Goal: Task Accomplishment & Management: Complete application form

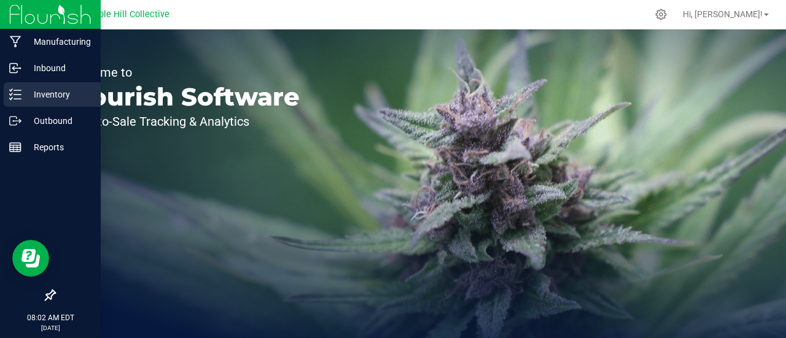
click at [18, 92] on icon at bounding box center [15, 94] width 12 height 12
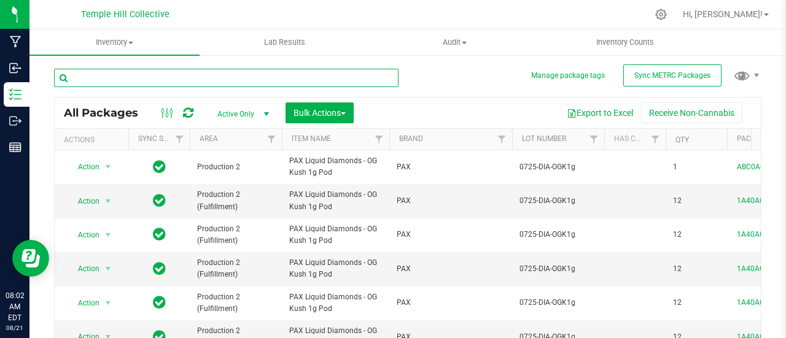
click at [294, 82] on input "text" at bounding box center [226, 78] width 345 height 18
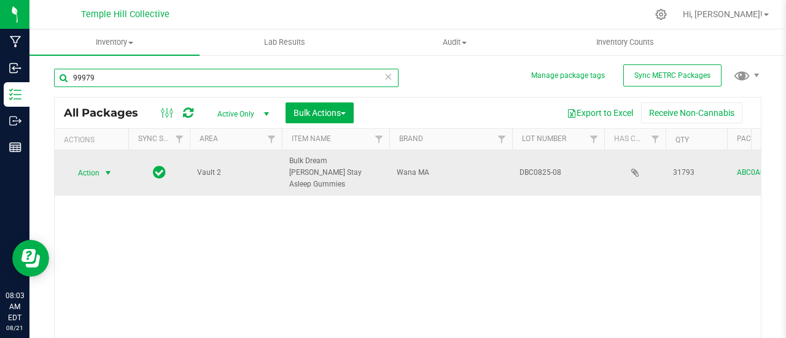
type input "99979"
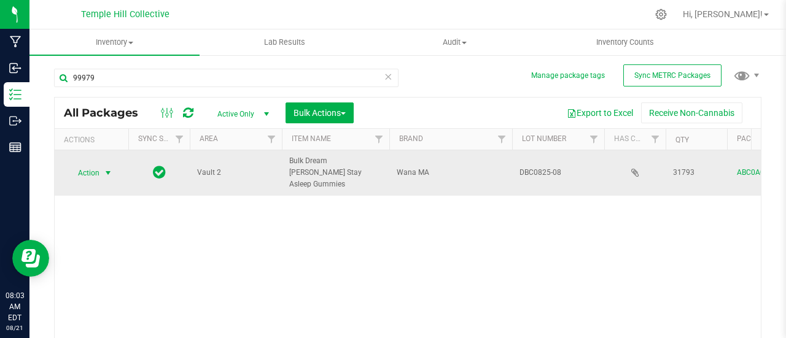
click at [111, 168] on span "select" at bounding box center [108, 173] width 10 height 10
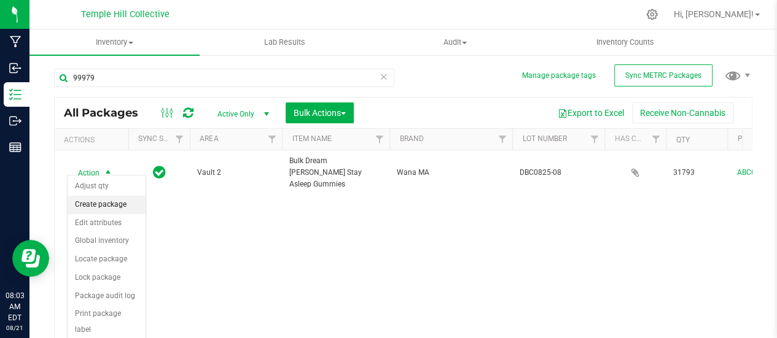
click at [91, 198] on li "Create package" at bounding box center [107, 205] width 78 height 18
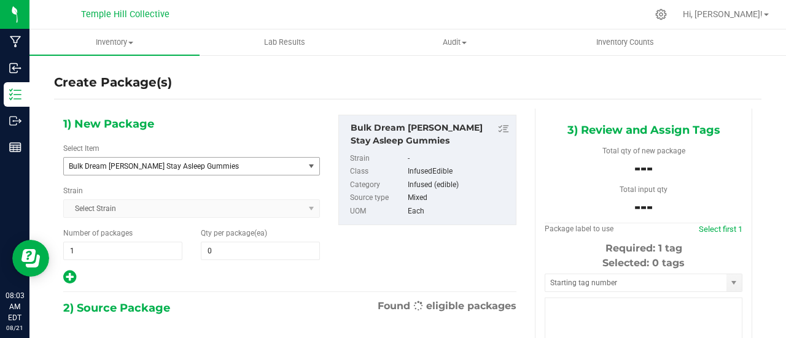
type input "0"
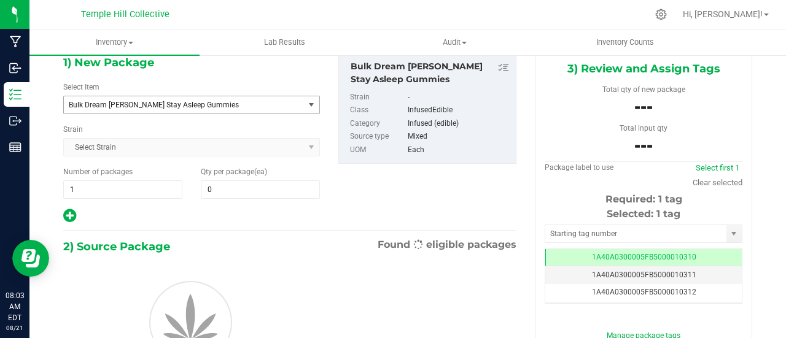
click at [224, 111] on span "Bulk Dream [PERSON_NAME] Stay Asleep Gummies" at bounding box center [184, 104] width 240 height 17
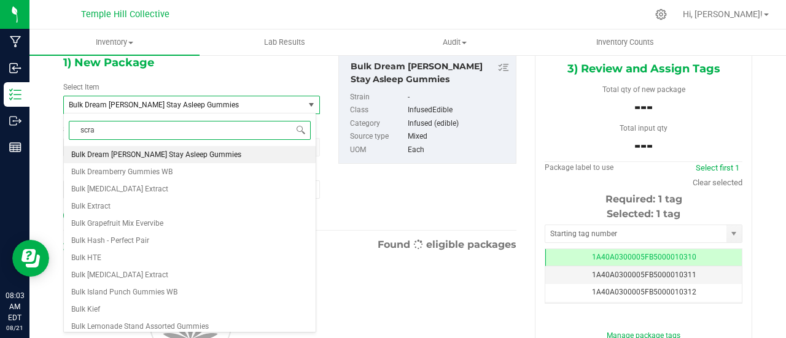
type input "scrap"
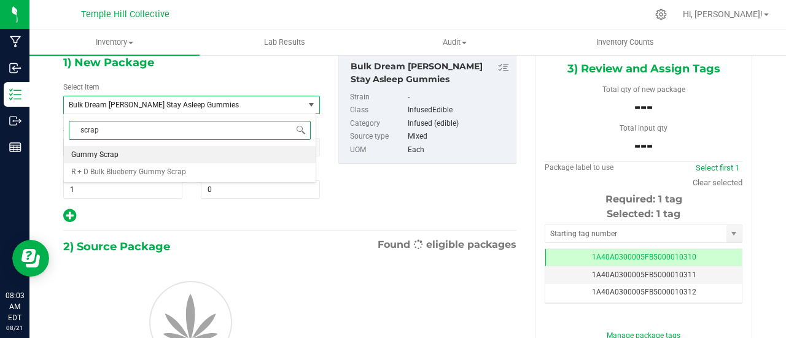
click at [163, 148] on li "Gummy Scrap" at bounding box center [190, 154] width 252 height 17
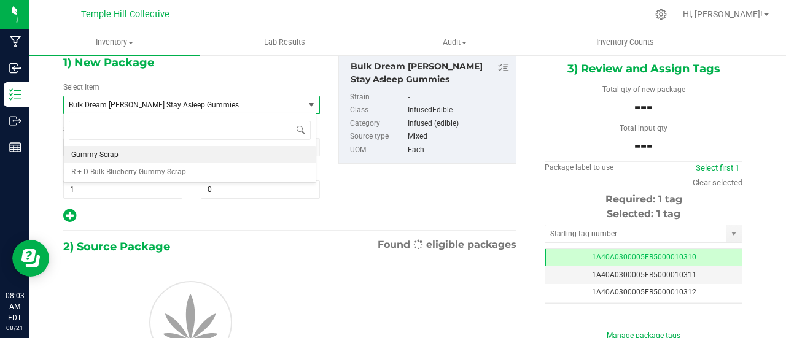
type input "0.0000"
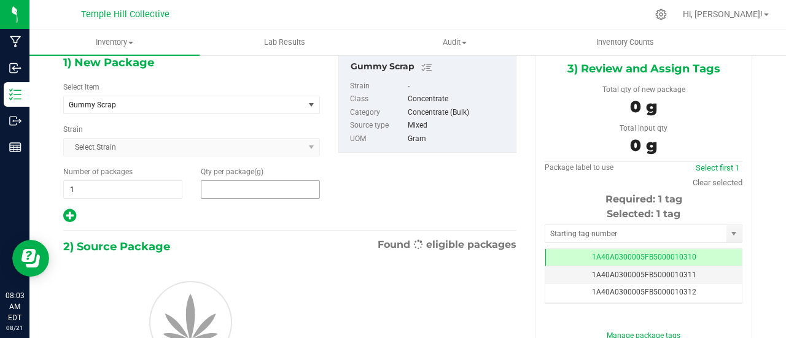
click at [227, 190] on span at bounding box center [260, 190] width 119 height 18
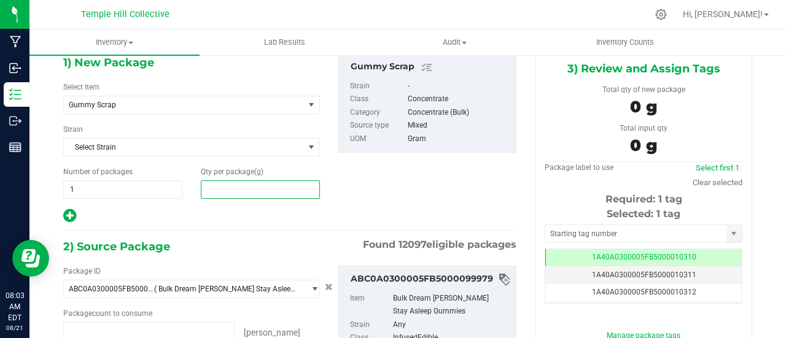
type input "0 ea"
type input "2650"
type input "2,650.0000"
click at [387, 185] on div "1) New Package Select Item Gummy Scrap Gentlemen Smugglers Garlic Z 3.5g Flower…" at bounding box center [290, 138] width 472 height 171
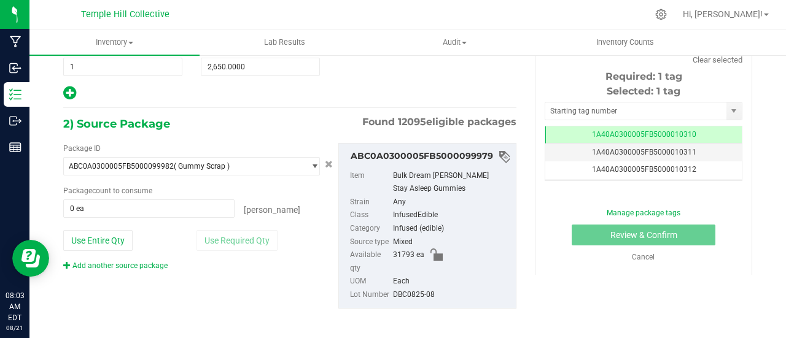
click at [419, 292] on div "DBC0825-08" at bounding box center [451, 296] width 117 height 14
click at [418, 292] on div "DBC0825-08" at bounding box center [451, 296] width 117 height 14
click at [418, 291] on div "DBC0825-08" at bounding box center [451, 296] width 117 height 14
copy div "DBC0825-08"
click at [326, 198] on div "Package ID ABC0A0300005FB5000099982 ( Gummy Scrap ) 1A40A01000020D2000080276 1A…" at bounding box center [290, 225] width 472 height 185
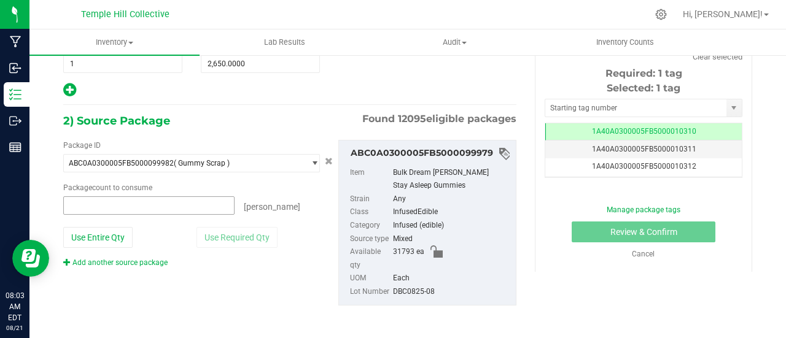
click at [190, 206] on span at bounding box center [148, 206] width 171 height 18
click at [115, 235] on button "Use Entire Qty" at bounding box center [97, 237] width 69 height 21
type input "31793 ea"
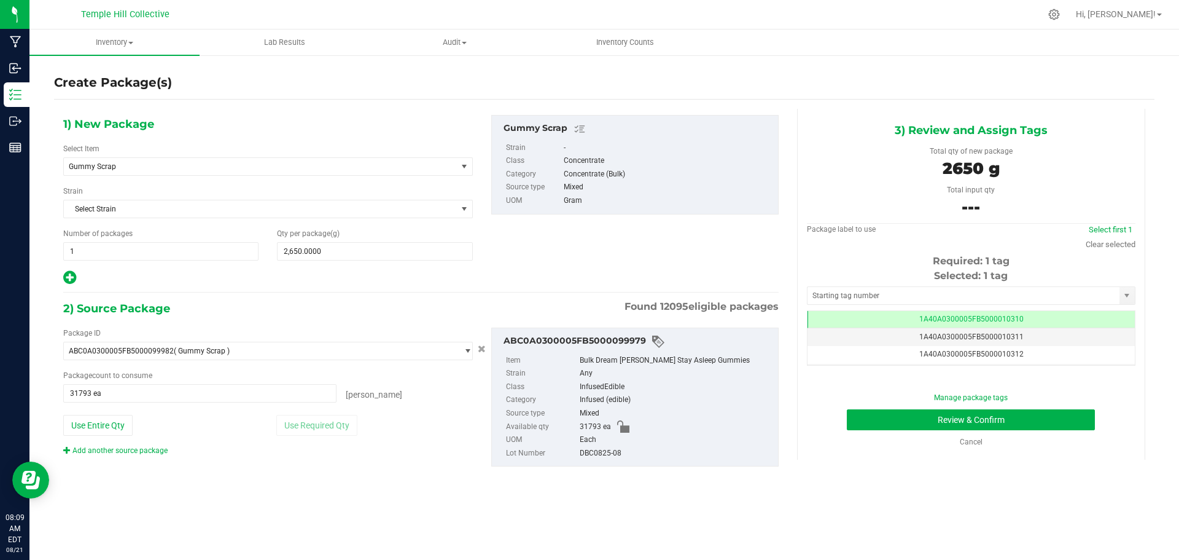
drag, startPoint x: 631, startPoint y: 445, endPoint x: 580, endPoint y: 453, distance: 52.3
click at [580, 338] on ul "Item Bulk Dream [PERSON_NAME] Stay Asleep Gummies Strain Any Class InfusedEdibl…" at bounding box center [635, 404] width 274 height 111
click at [585, 338] on div "DBC0825-08" at bounding box center [676, 454] width 192 height 14
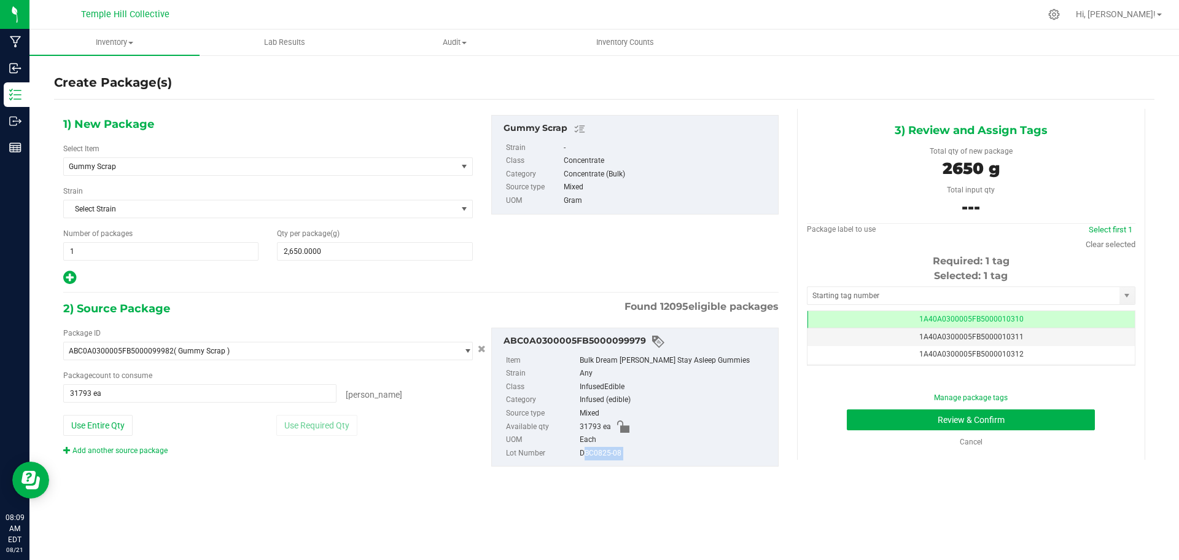
click at [585, 338] on div "DBC0825-08" at bounding box center [676, 454] width 192 height 14
copy div "DBC0825-08"
click at [623, 328] on div "ABC0A0300005FB5000099979 Item Bulk Dream [PERSON_NAME] Stay Asleep Gummies Stra…" at bounding box center [634, 396] width 287 height 139
click at [681, 338] on div "Each" at bounding box center [676, 440] width 192 height 14
click at [467, 131] on div "1) New Package Select Item Gummy Scrap Gentlemen Smugglers Garlic Z 3.5g Flower…" at bounding box center [268, 200] width 428 height 171
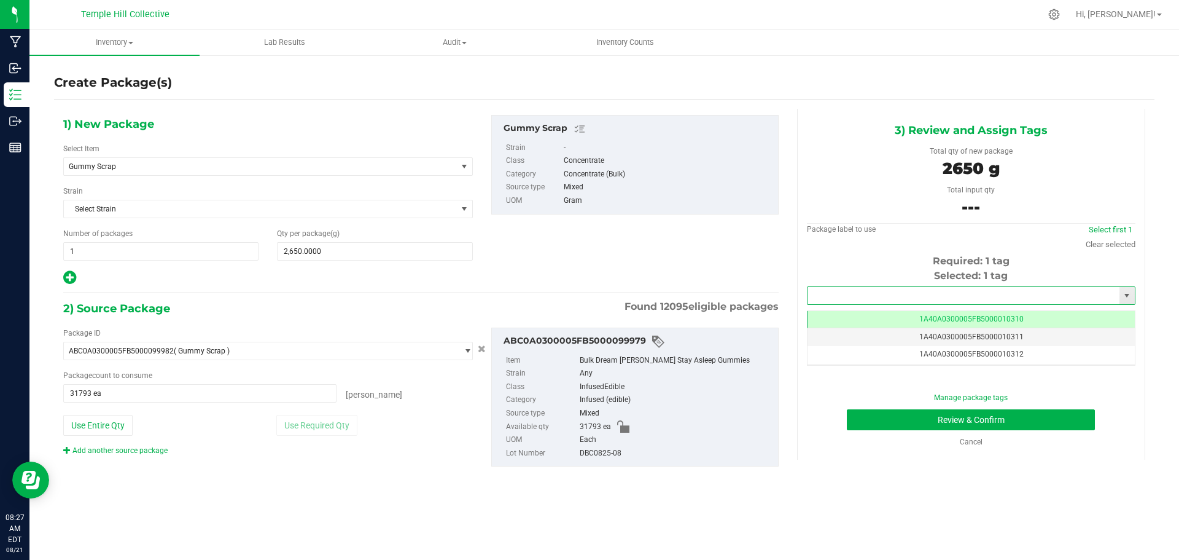
click at [786, 294] on input "text" at bounding box center [964, 295] width 312 height 17
click at [786, 312] on li "1A40A0300005FB5000102864" at bounding box center [971, 316] width 327 height 18
type input "1A40A0300005FB5000102864"
click at [786, 251] on div "Package label to use Select first 1 Clear selected Required: 1 tag Selected: 1 …" at bounding box center [971, 292] width 329 height 137
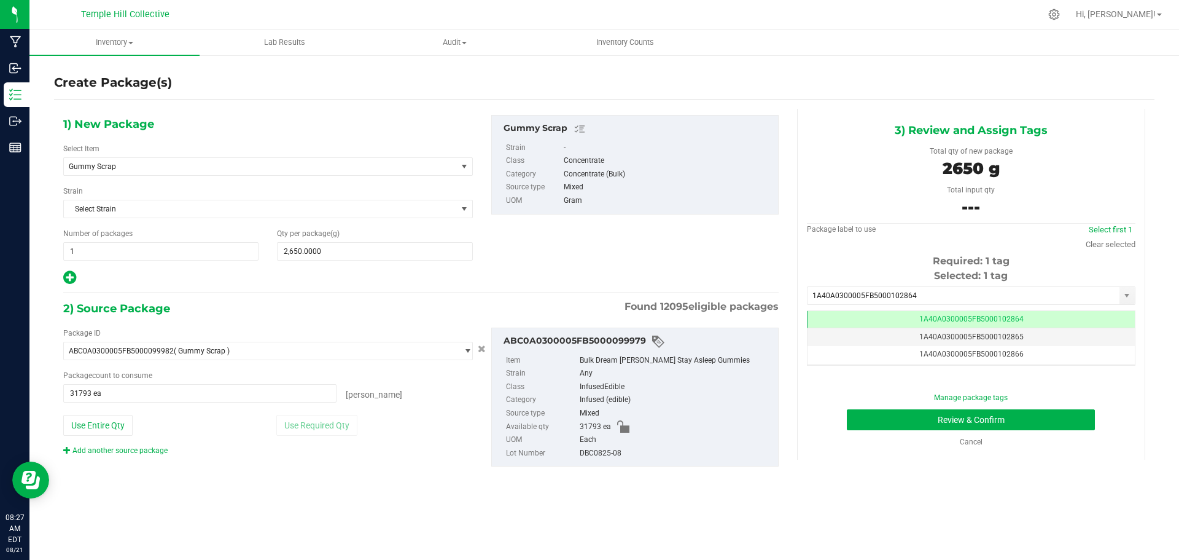
drag, startPoint x: 857, startPoint y: 264, endPoint x: 823, endPoint y: 273, distance: 34.9
click at [786, 273] on div "Selected: 1 tag" at bounding box center [971, 275] width 329 height 15
click at [611, 338] on div "DBC0825-08" at bounding box center [676, 454] width 192 height 14
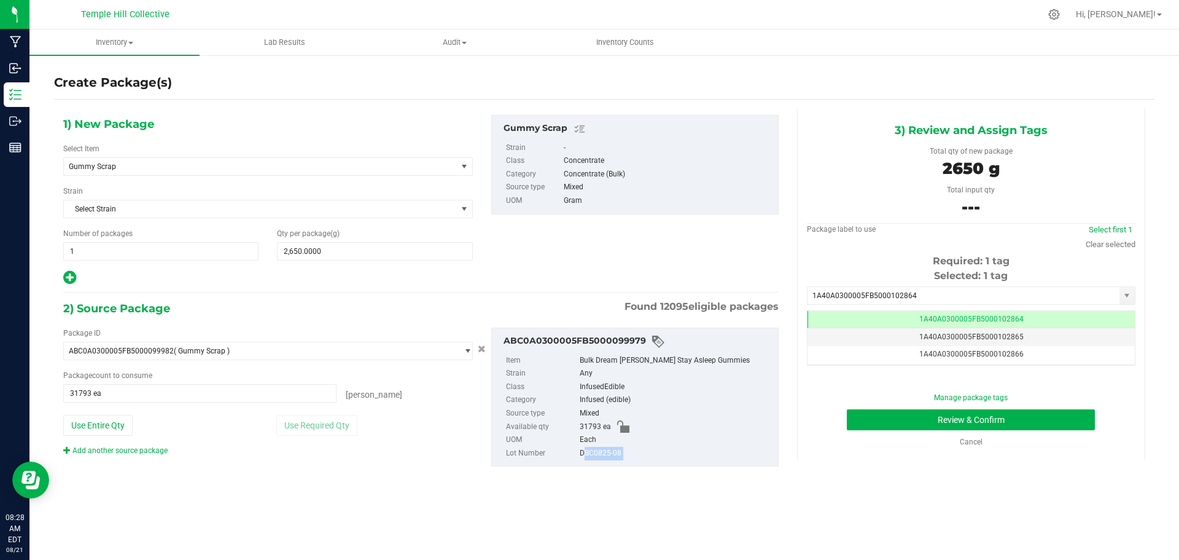
copy div "DBC0825-08"
click at [756, 338] on div "InfusedEdible" at bounding box center [676, 387] width 192 height 14
click at [786, 338] on button "Review & Confirm" at bounding box center [971, 419] width 248 height 21
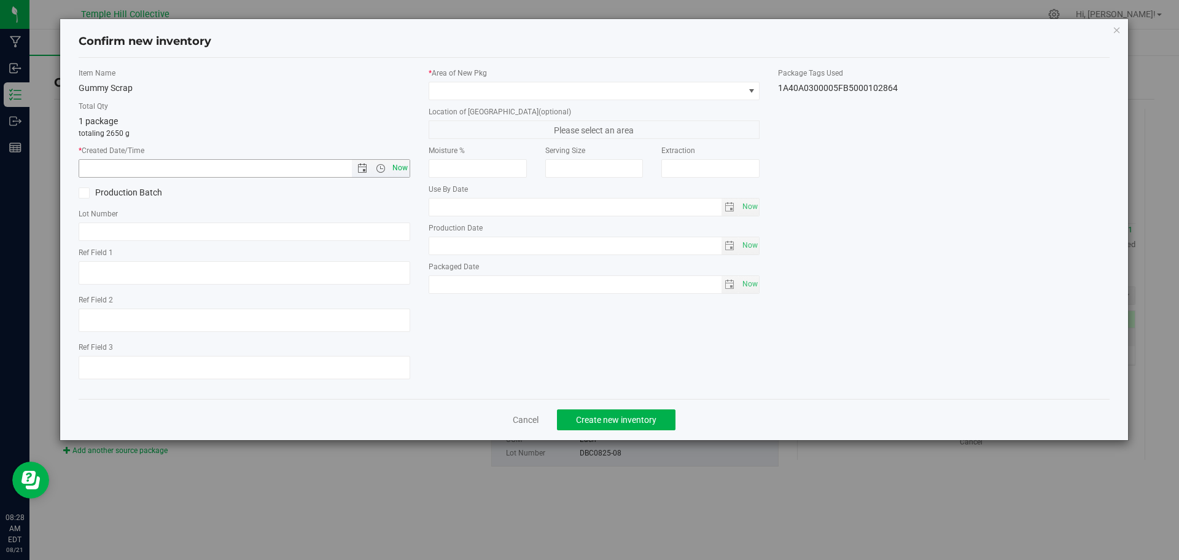
click at [395, 168] on span "Now" at bounding box center [399, 168] width 21 height 18
type input "[DATE] 8:28 AM"
click at [365, 234] on input "text" at bounding box center [245, 231] width 332 height 18
paste input "DBC0825-08"
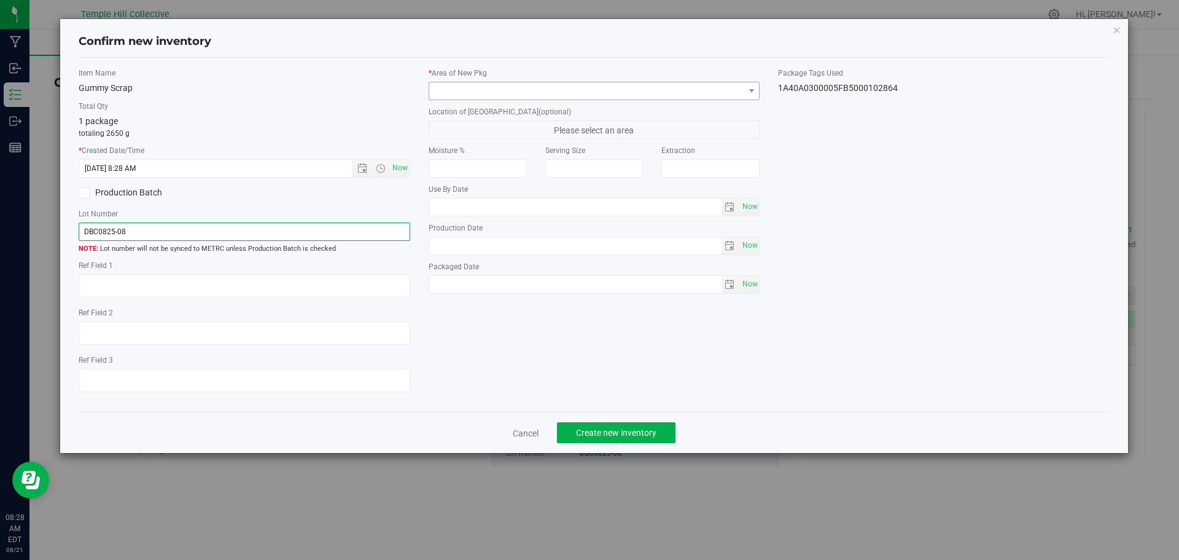
type input "DBC0825-08"
click at [505, 99] on span at bounding box center [586, 90] width 315 height 17
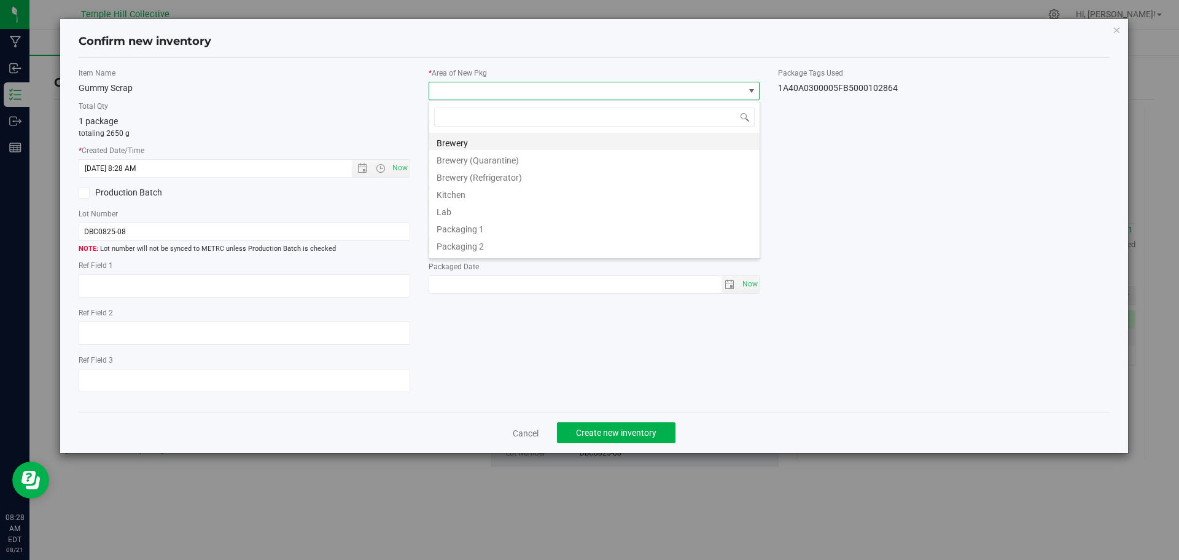
scroll to position [18, 332]
type input "vault"
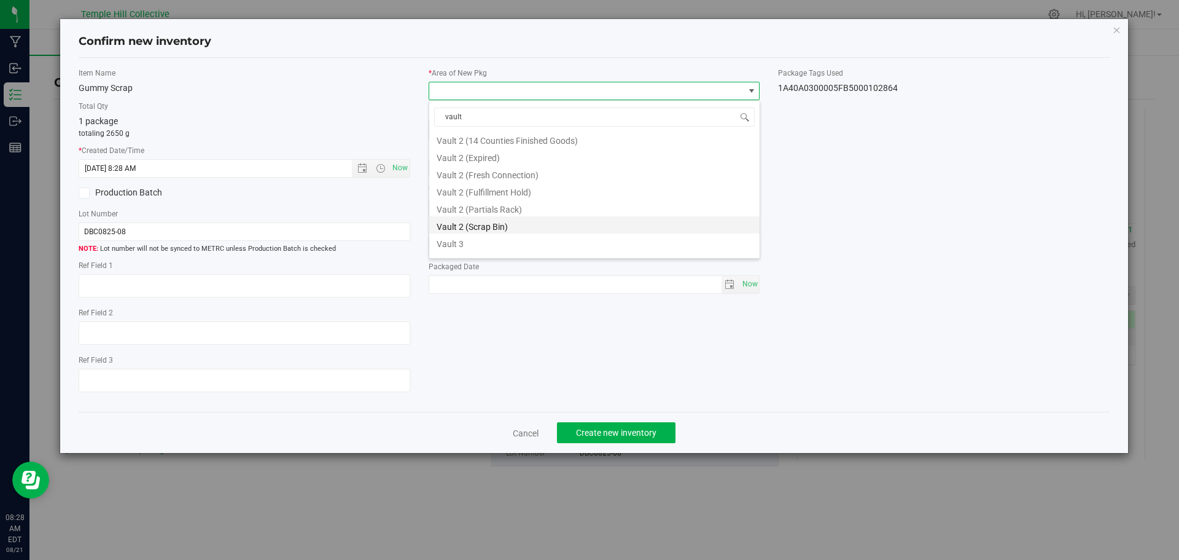
click at [473, 222] on li "Vault 2 (Scrap Bin)" at bounding box center [594, 224] width 330 height 17
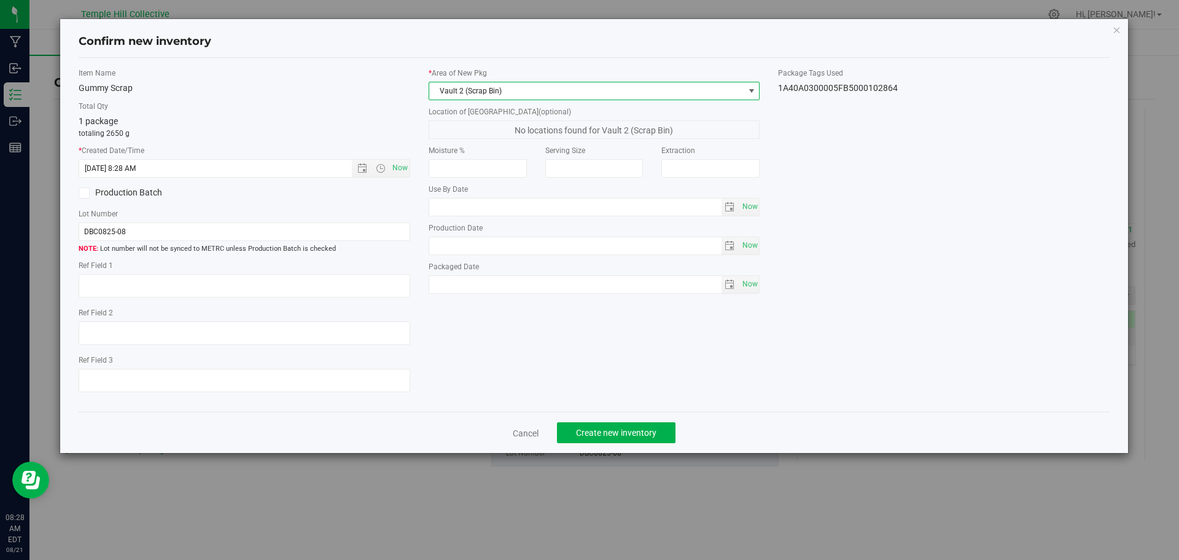
click at [786, 171] on div "Item Name Gummy Scrap Total Qty 1 package totaling 2650 g * Created Date/Time […" at bounding box center [594, 235] width 1050 height 335
click at [676, 338] on div "Cancel Create new inventory" at bounding box center [595, 432] width 1032 height 41
click at [649, 338] on span "Create new inventory" at bounding box center [616, 432] width 80 height 10
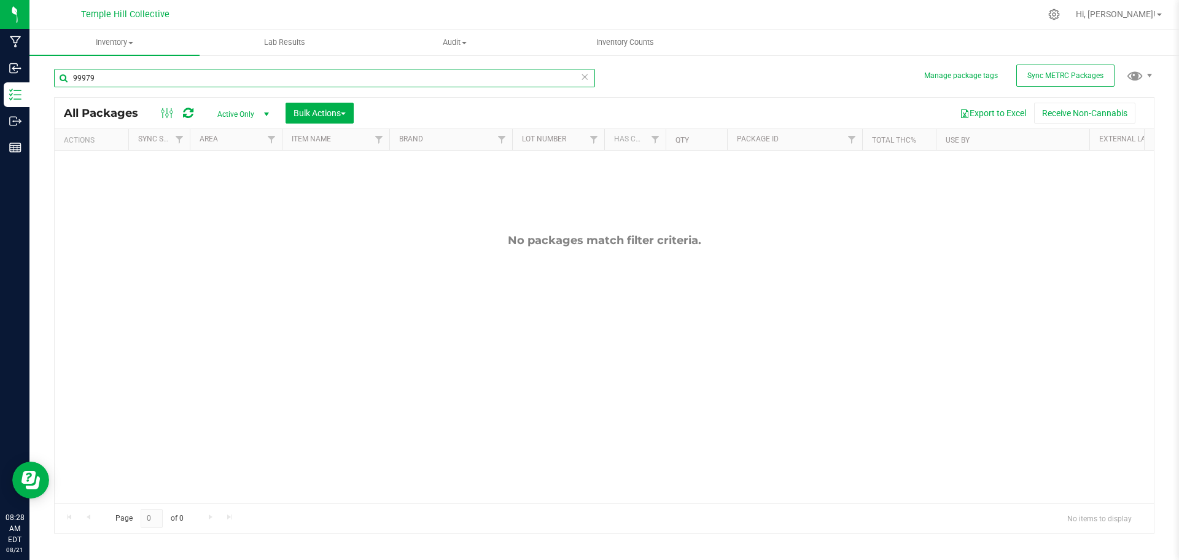
click at [369, 80] on input "99979" at bounding box center [324, 78] width 541 height 18
type input "9"
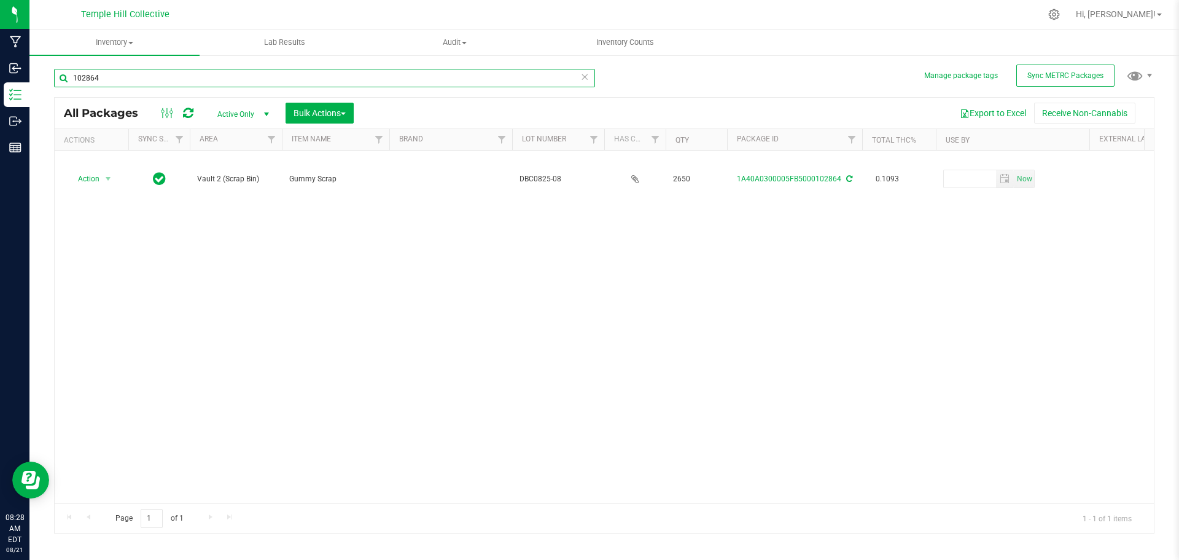
type input "102864"
click at [260, 338] on div "Action Action Adjust qty Create package Edit attributes Global inventory Locate…" at bounding box center [604, 326] width 1099 height 353
click at [117, 260] on div "Action Action Adjust qty Create package Edit attributes Global inventory Locate…" at bounding box center [604, 326] width 1099 height 353
click at [583, 81] on icon at bounding box center [584, 76] width 9 height 15
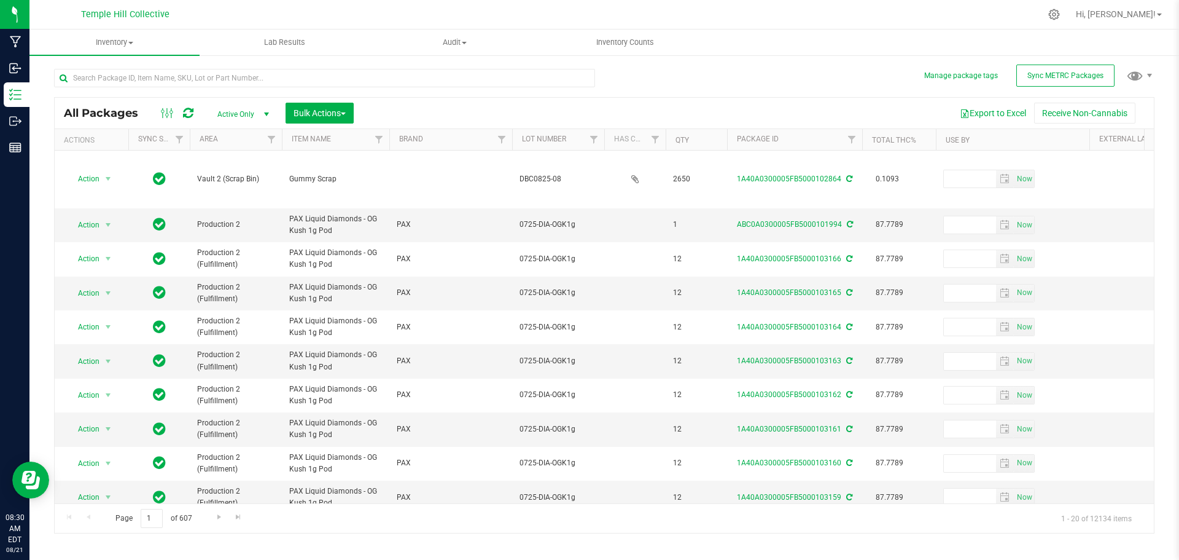
click at [327, 338] on div "Inventory All packages All inventory Waste log Create inventory Lab Results Aud…" at bounding box center [604, 294] width 1150 height 530
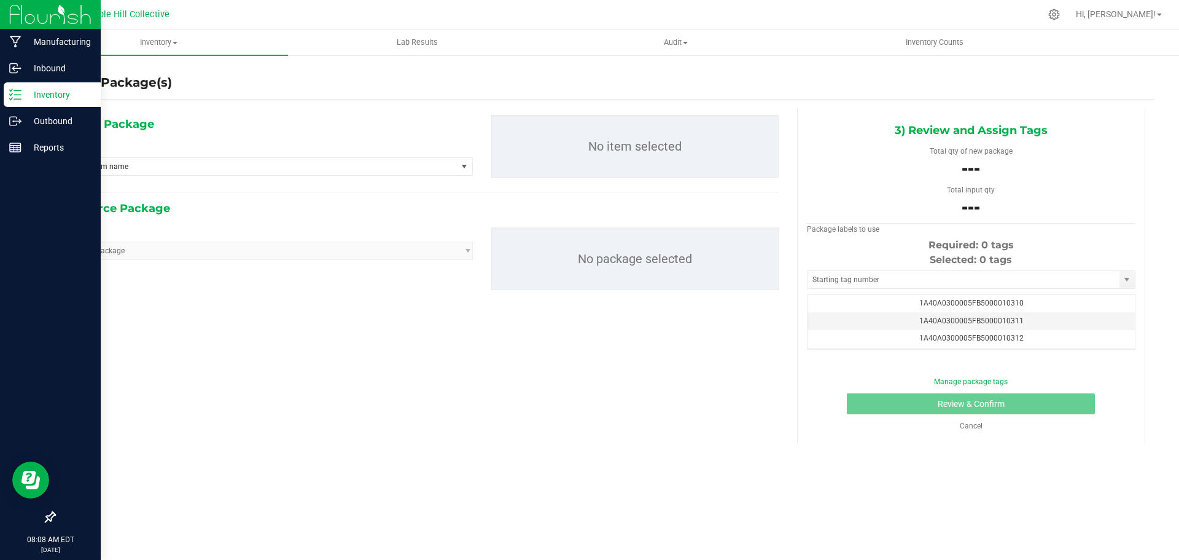
click at [13, 94] on icon at bounding box center [15, 94] width 12 height 12
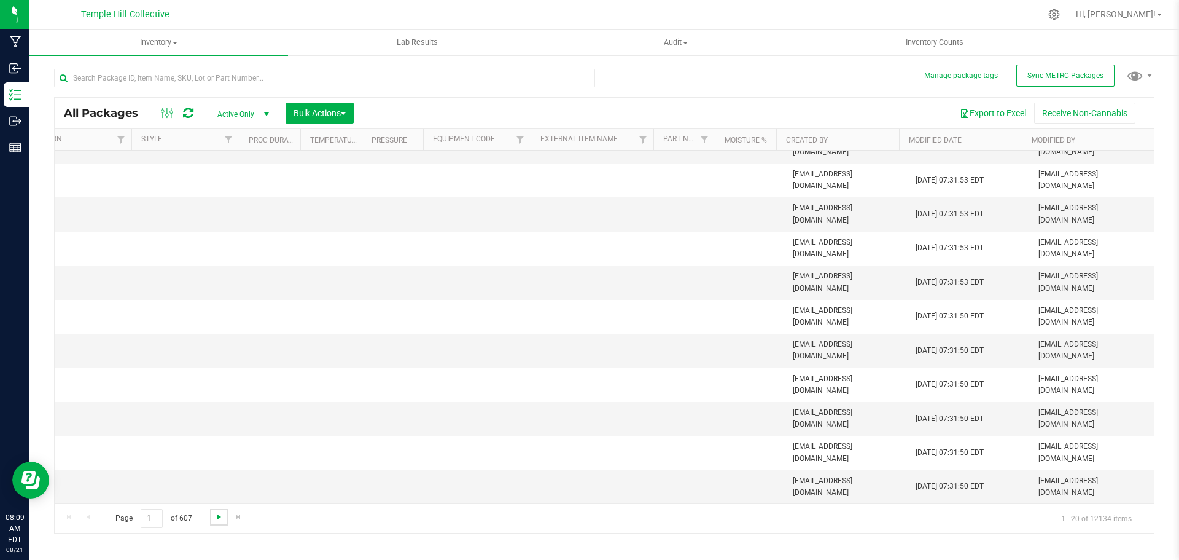
click at [216, 517] on span "Go to the next page" at bounding box center [219, 517] width 10 height 10
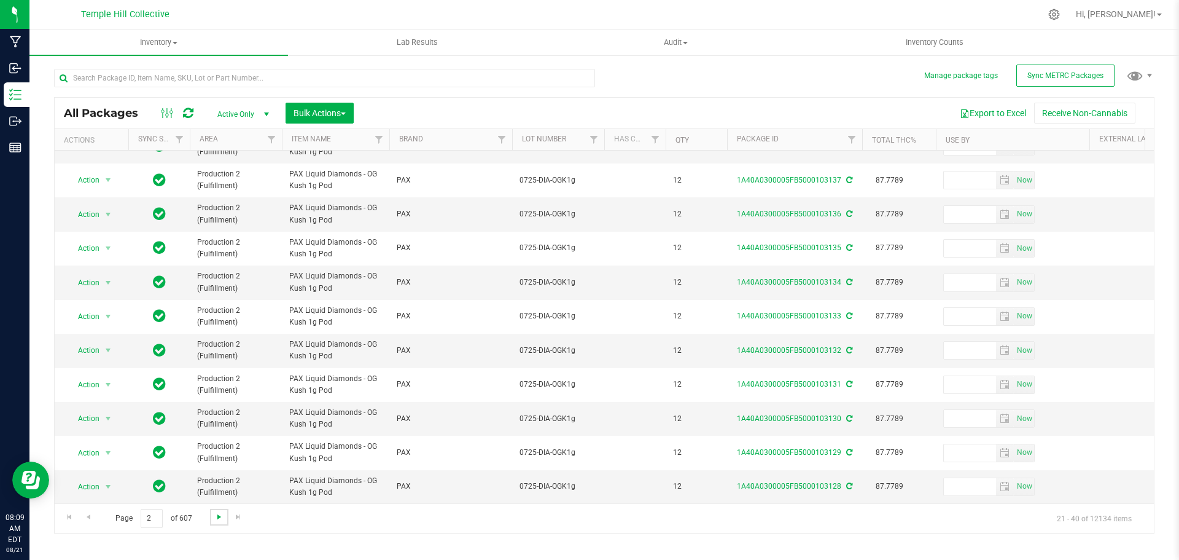
click at [222, 517] on span "Go to the next page" at bounding box center [219, 517] width 10 height 10
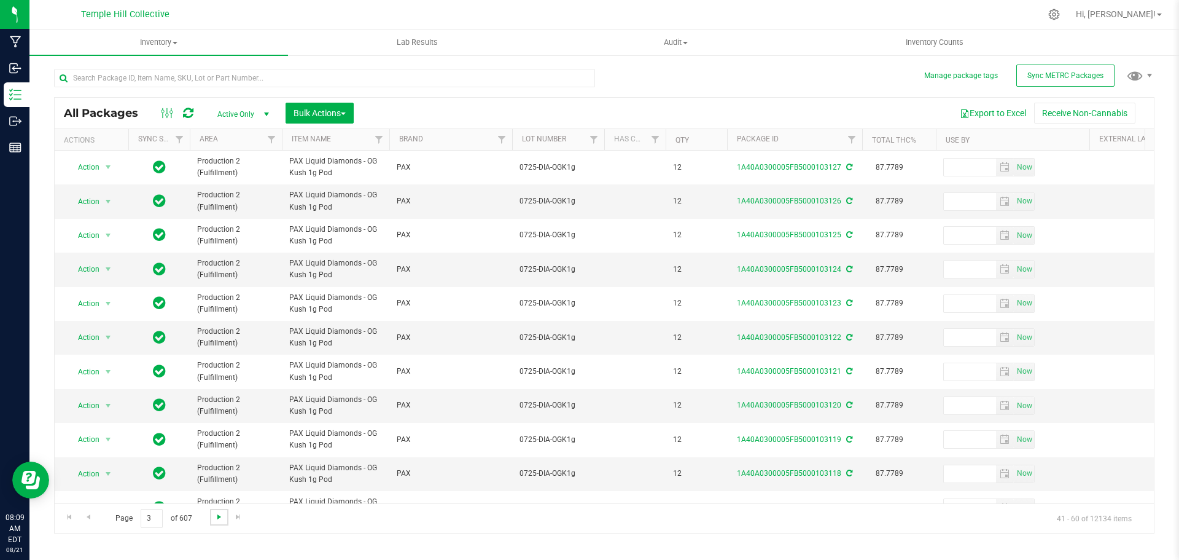
click at [219, 518] on span "Go to the next page" at bounding box center [219, 517] width 10 height 10
click at [220, 518] on span "Go to the next page" at bounding box center [219, 517] width 10 height 10
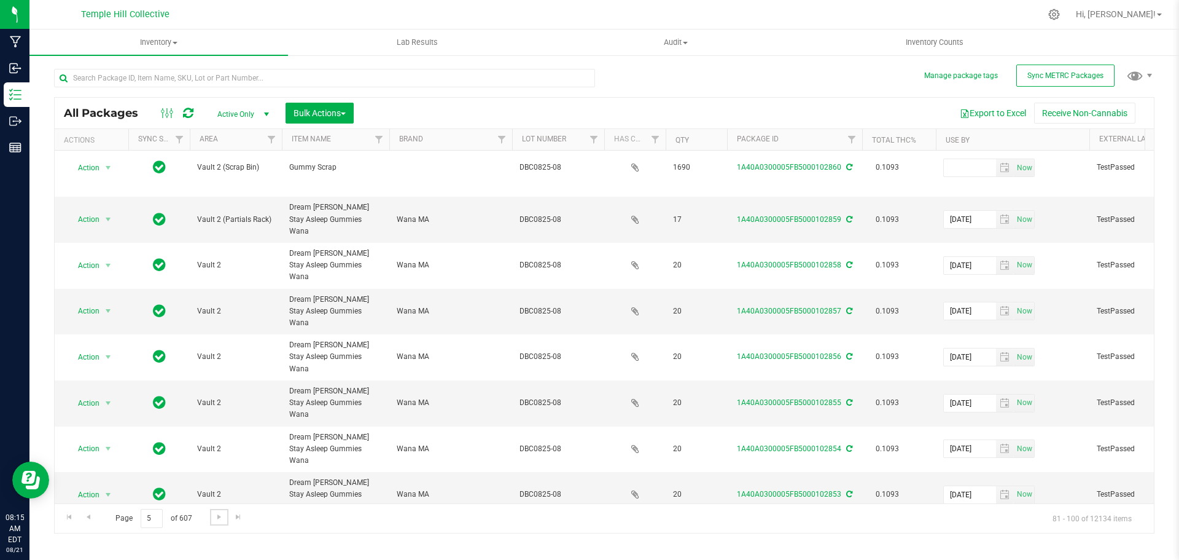
scroll to position [332, 0]
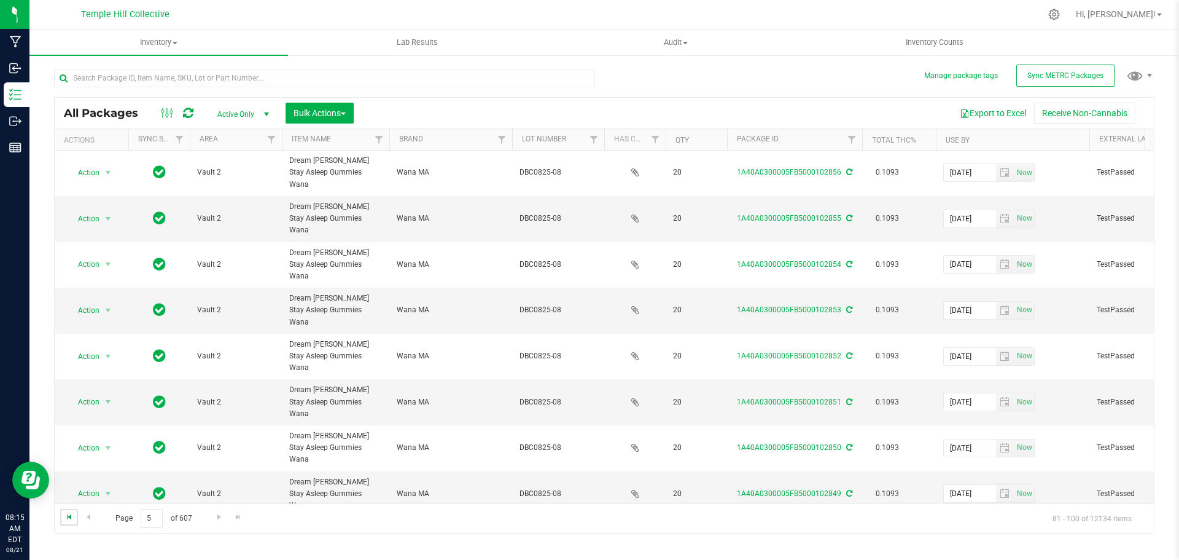
click at [71, 512] on span "Go to the first page" at bounding box center [69, 517] width 10 height 10
